Goal: Information Seeking & Learning: Check status

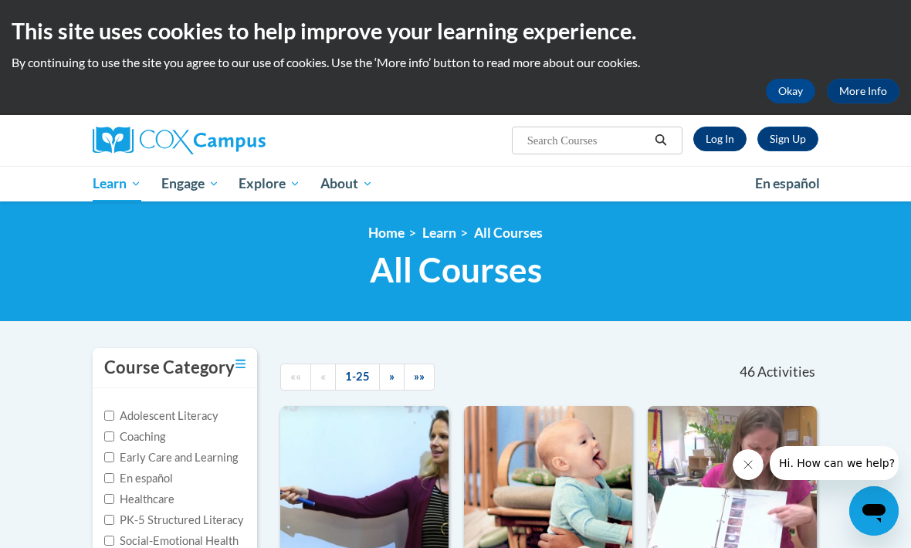
click at [720, 134] on link "Log In" at bounding box center [719, 139] width 53 height 25
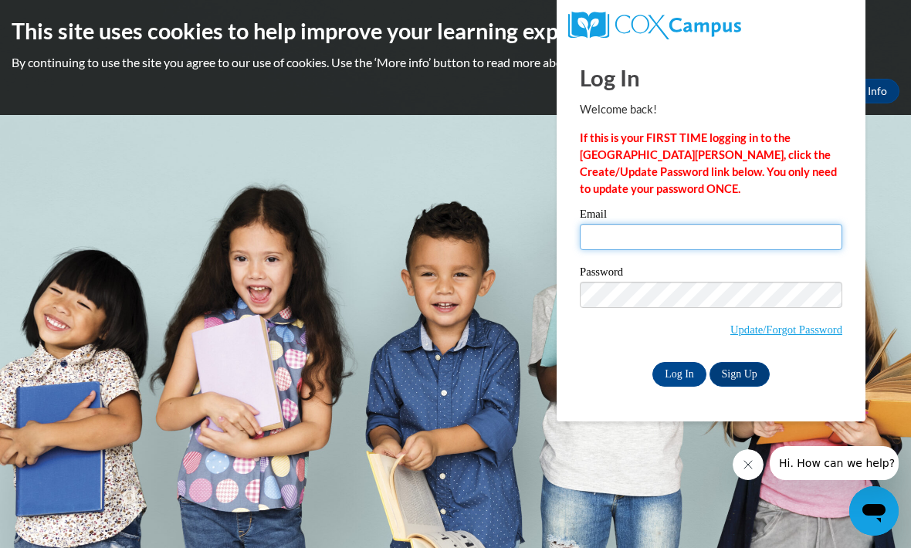
click at [733, 236] on input "Email" at bounding box center [711, 237] width 262 height 26
type input "katie.beranek@littlescholars.net"
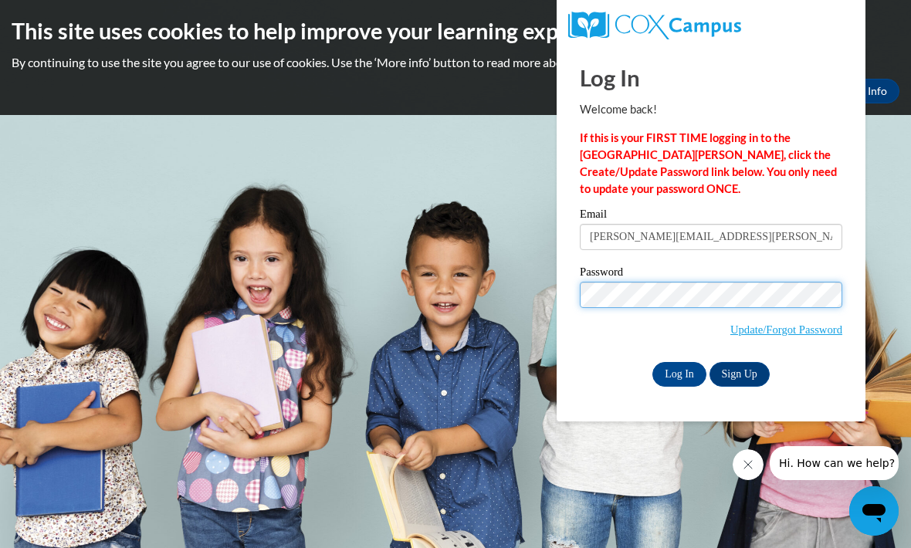
click at [679, 373] on input "Log In" at bounding box center [679, 374] width 54 height 25
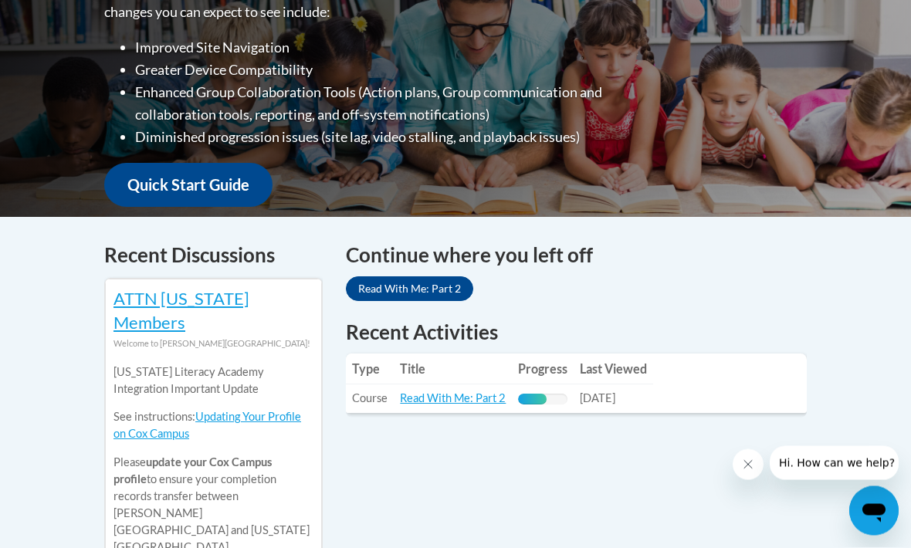
scroll to position [457, 0]
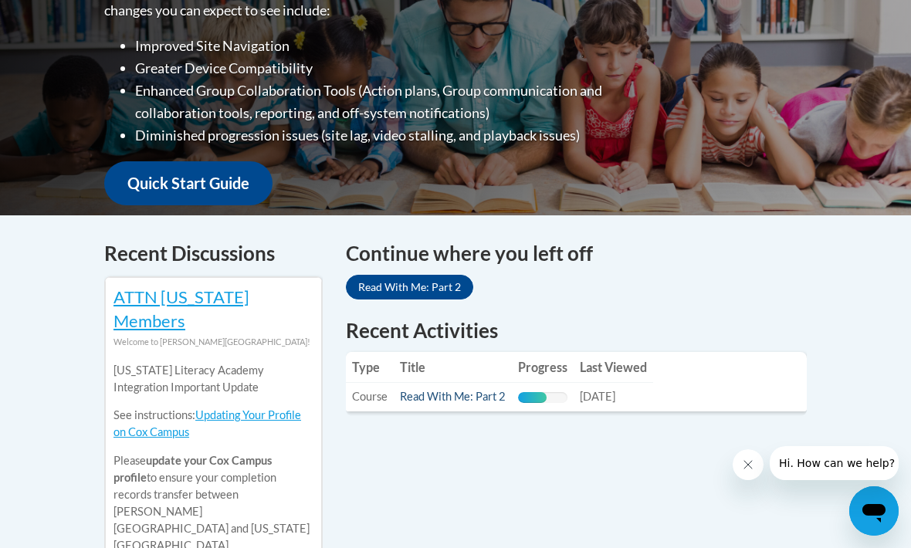
click at [482, 401] on link "Read With Me: Part 2" at bounding box center [453, 396] width 106 height 13
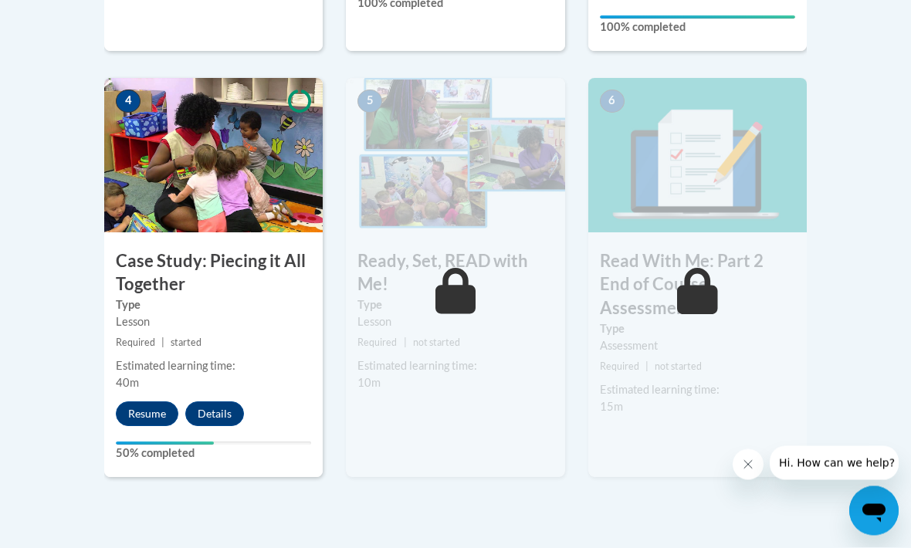
scroll to position [867, 0]
click at [143, 413] on button "Resume" at bounding box center [147, 413] width 63 height 25
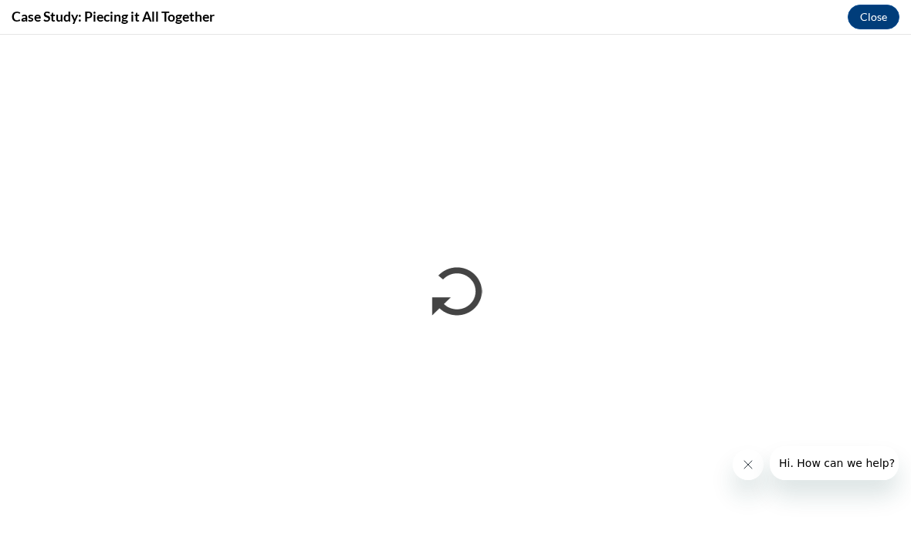
scroll to position [0, 0]
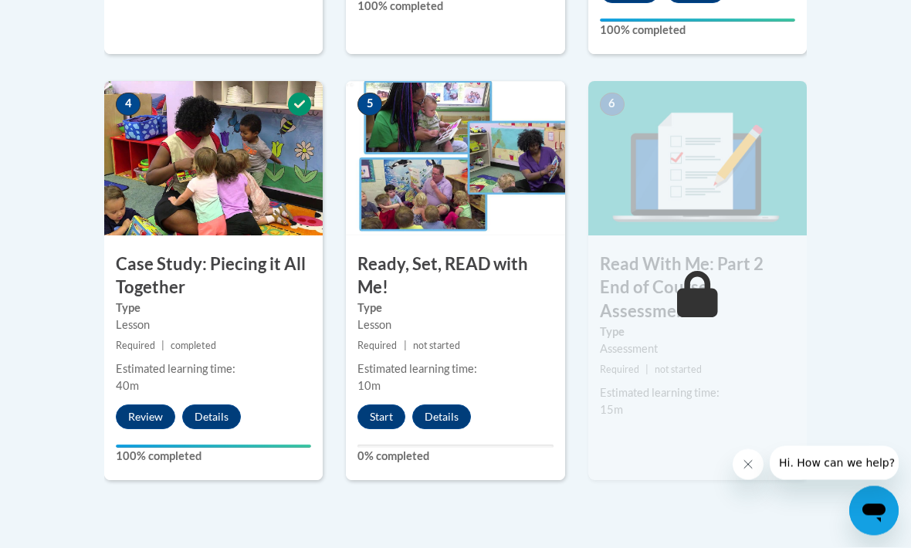
scroll to position [864, 0]
click at [385, 405] on button "Start" at bounding box center [381, 416] width 48 height 25
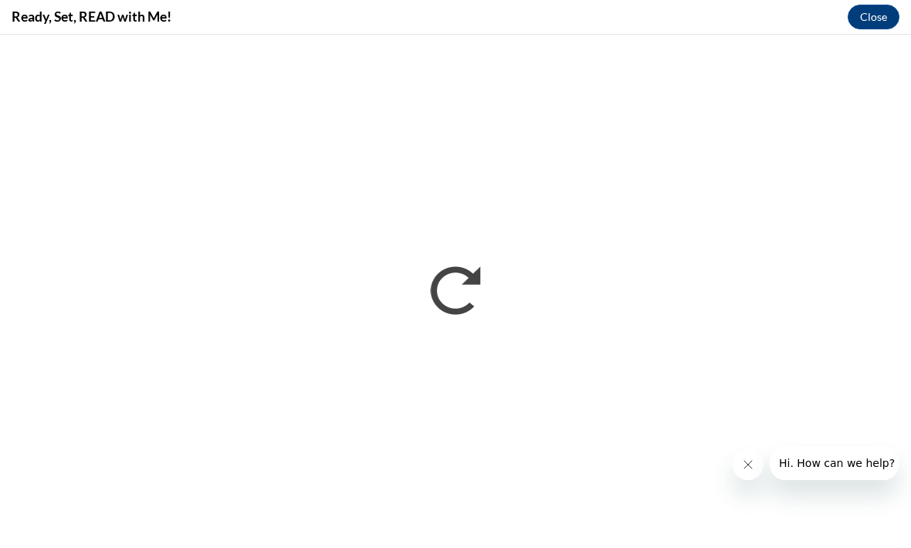
scroll to position [1137, 0]
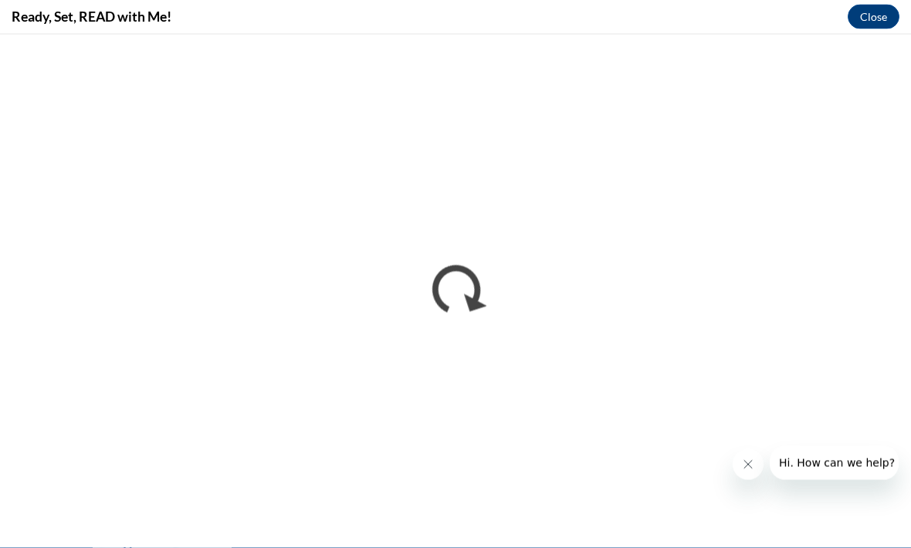
click at [749, 459] on icon "Close message from company" at bounding box center [748, 464] width 12 height 12
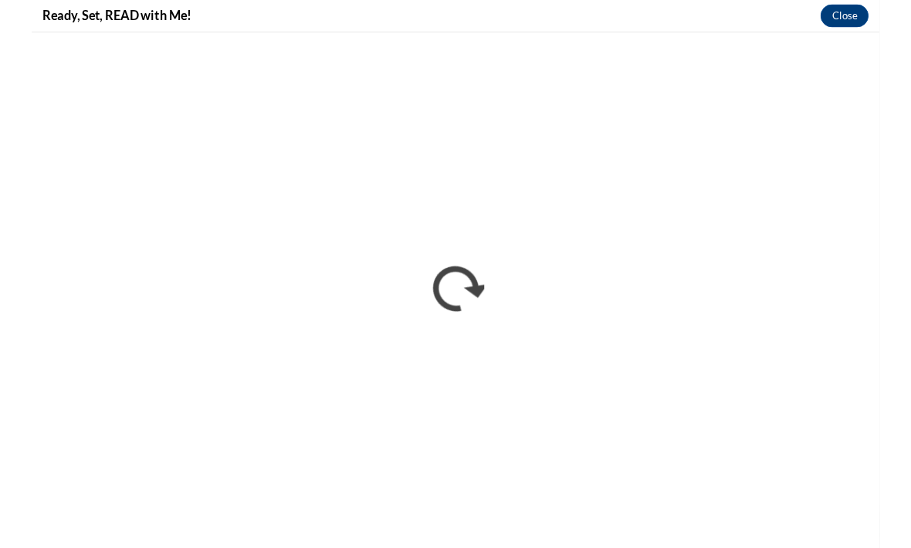
scroll to position [1138, 0]
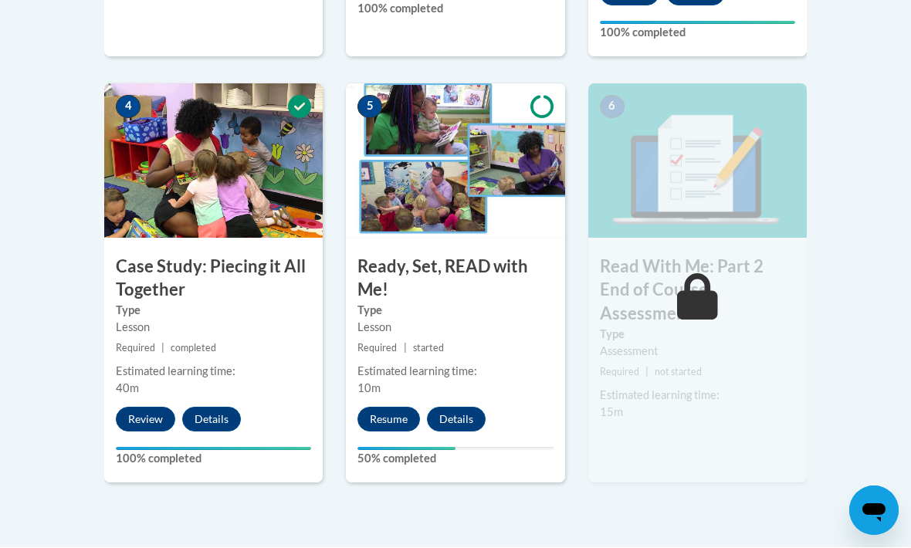
scroll to position [861, 0]
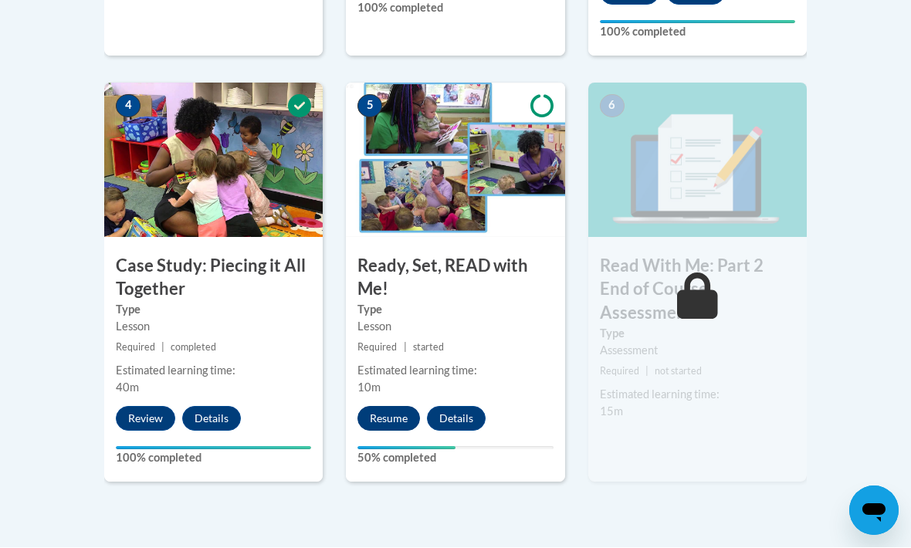
click at [401, 411] on button "Resume" at bounding box center [388, 419] width 63 height 25
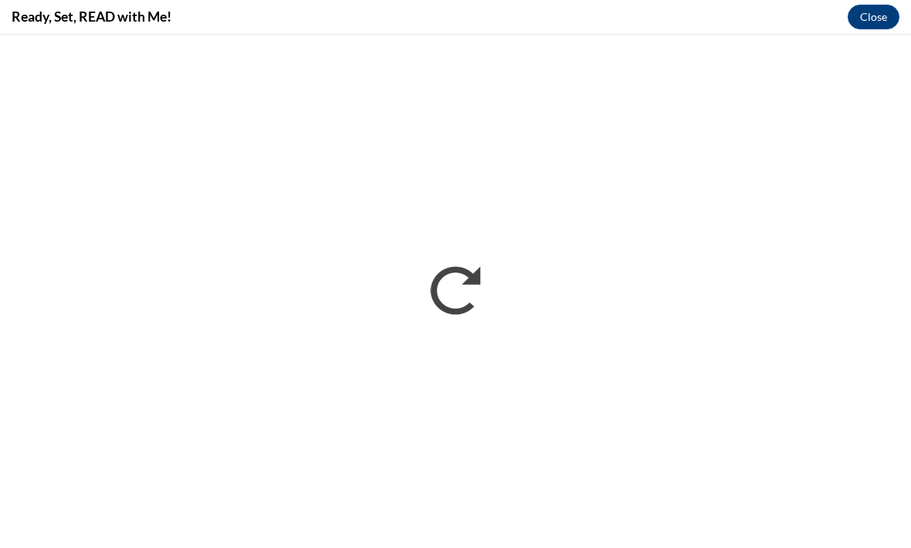
scroll to position [0, 0]
click at [880, 19] on button "Close" at bounding box center [873, 17] width 52 height 25
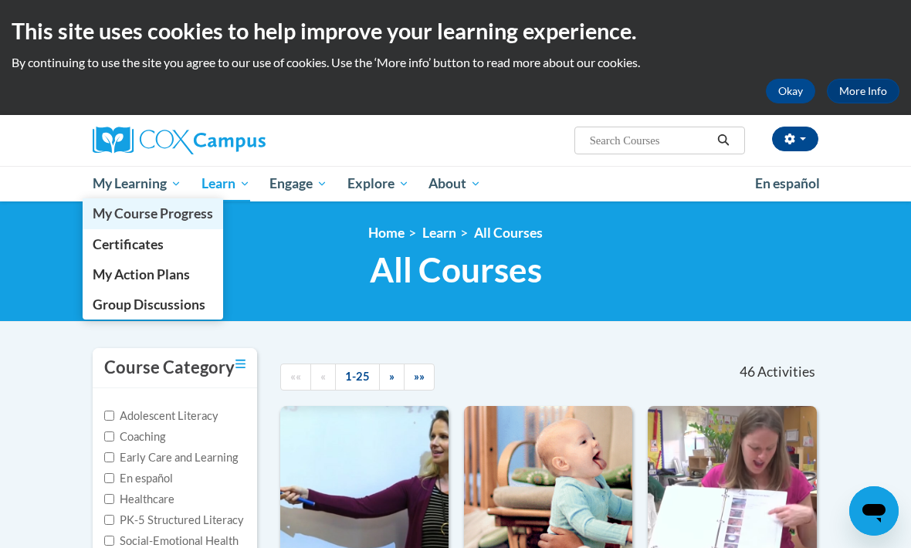
click at [152, 211] on span "My Course Progress" at bounding box center [153, 213] width 120 height 16
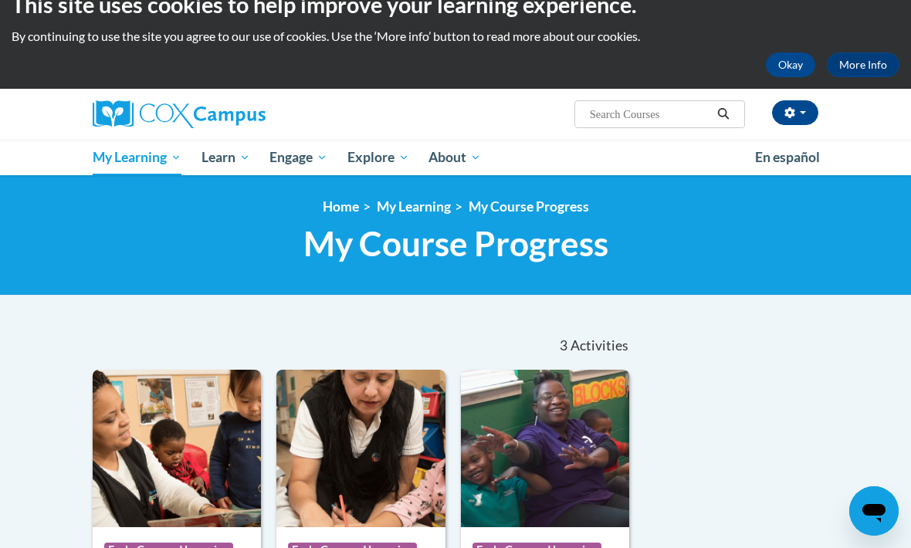
scroll to position [25, 0]
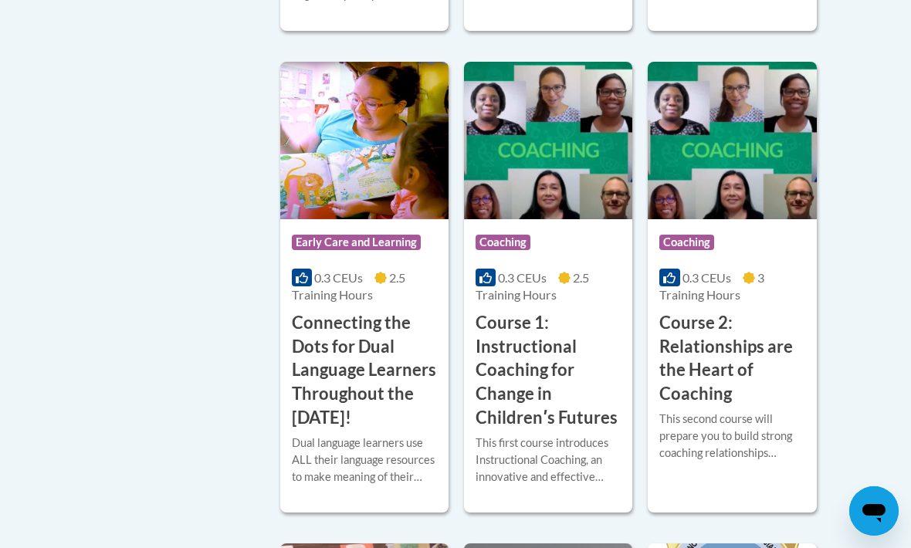
scroll to position [668, 0]
